Goal: Task Accomplishment & Management: Complete application form

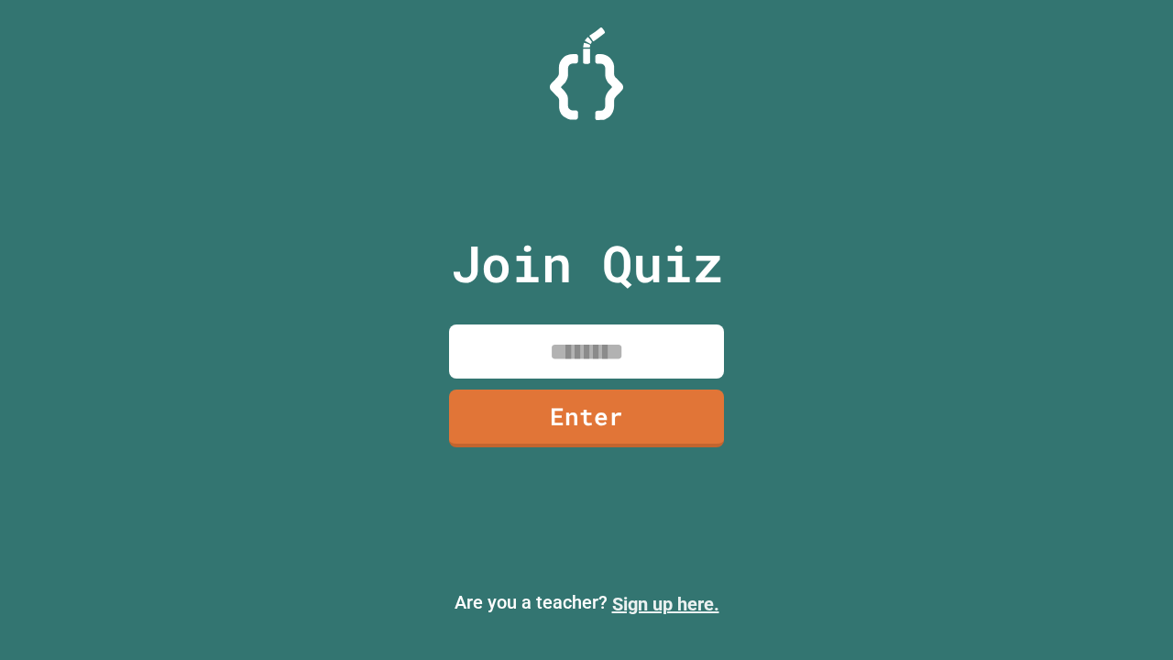
click at [665, 604] on link "Sign up here." at bounding box center [665, 604] width 107 height 22
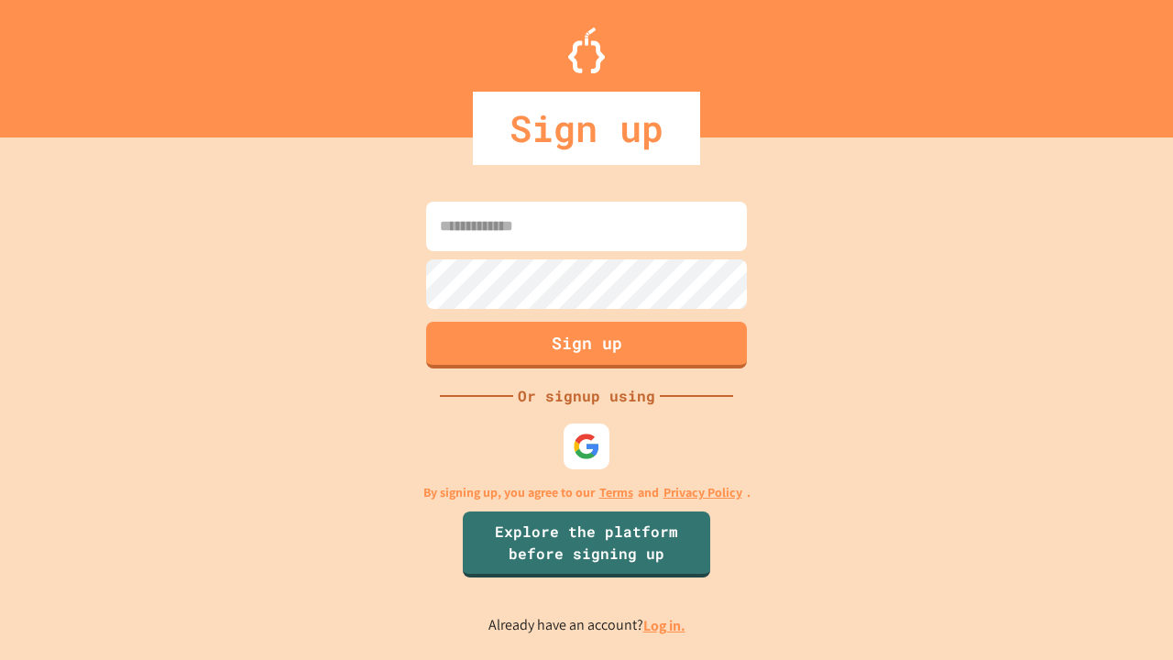
click at [665, 625] on link "Log in." at bounding box center [664, 625] width 42 height 19
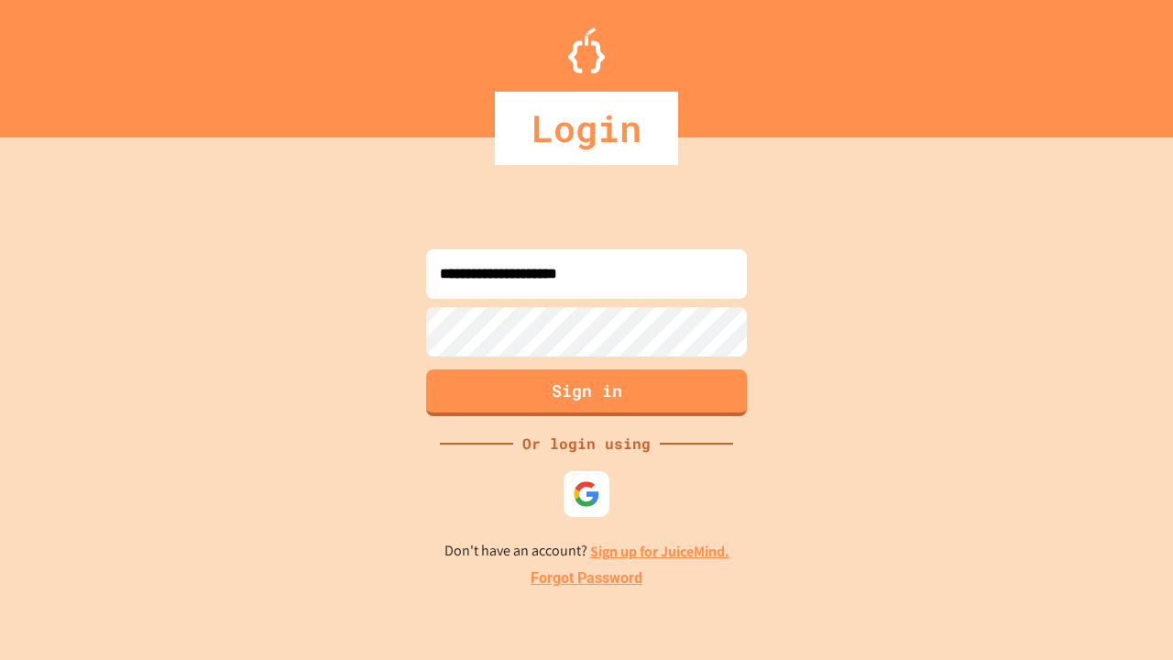
type input "**********"
